Goal: Task Accomplishment & Management: Manage account settings

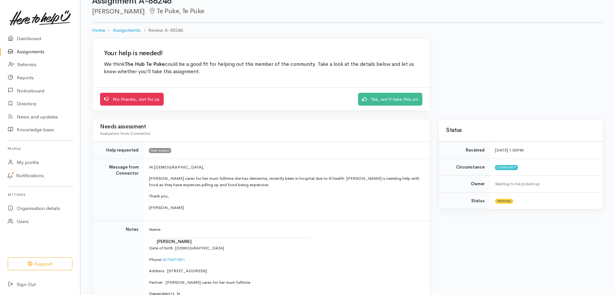
scroll to position [64, 0]
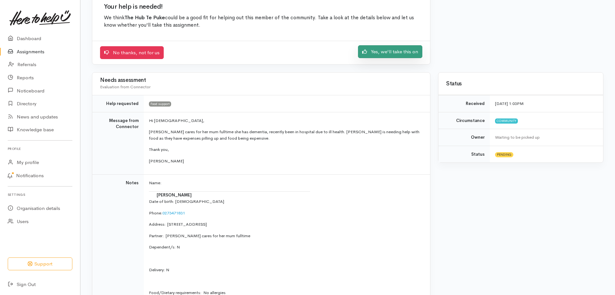
click at [398, 51] on link "Yes, we'll take this on" at bounding box center [390, 51] width 64 height 13
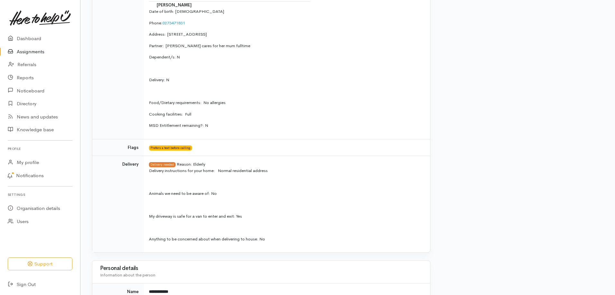
scroll to position [257, 0]
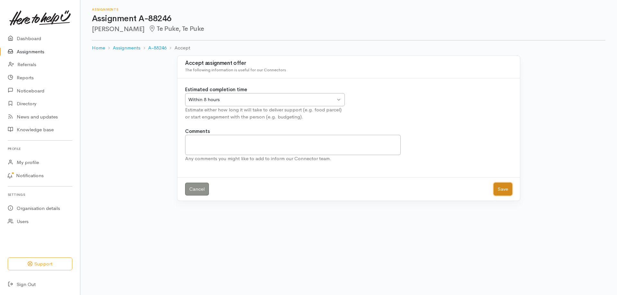
click at [505, 189] on button "Save" at bounding box center [503, 189] width 19 height 13
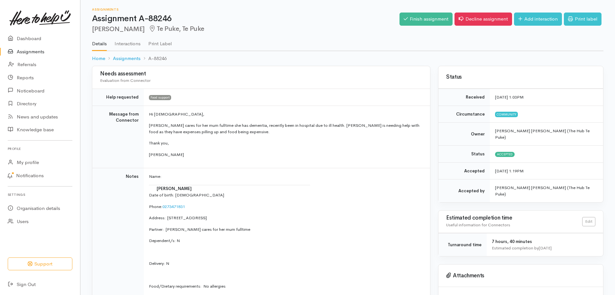
drag, startPoint x: 305, startPoint y: 197, endPoint x: 300, endPoint y: 214, distance: 17.8
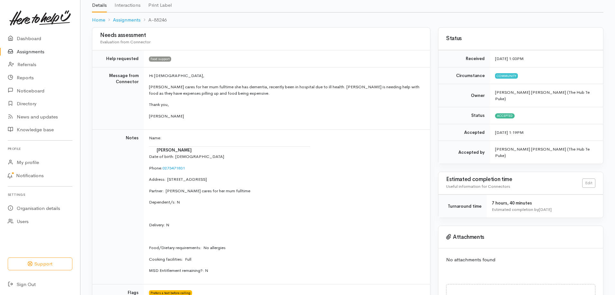
scroll to position [30, 0]
